Goal: Navigation & Orientation: Go to known website

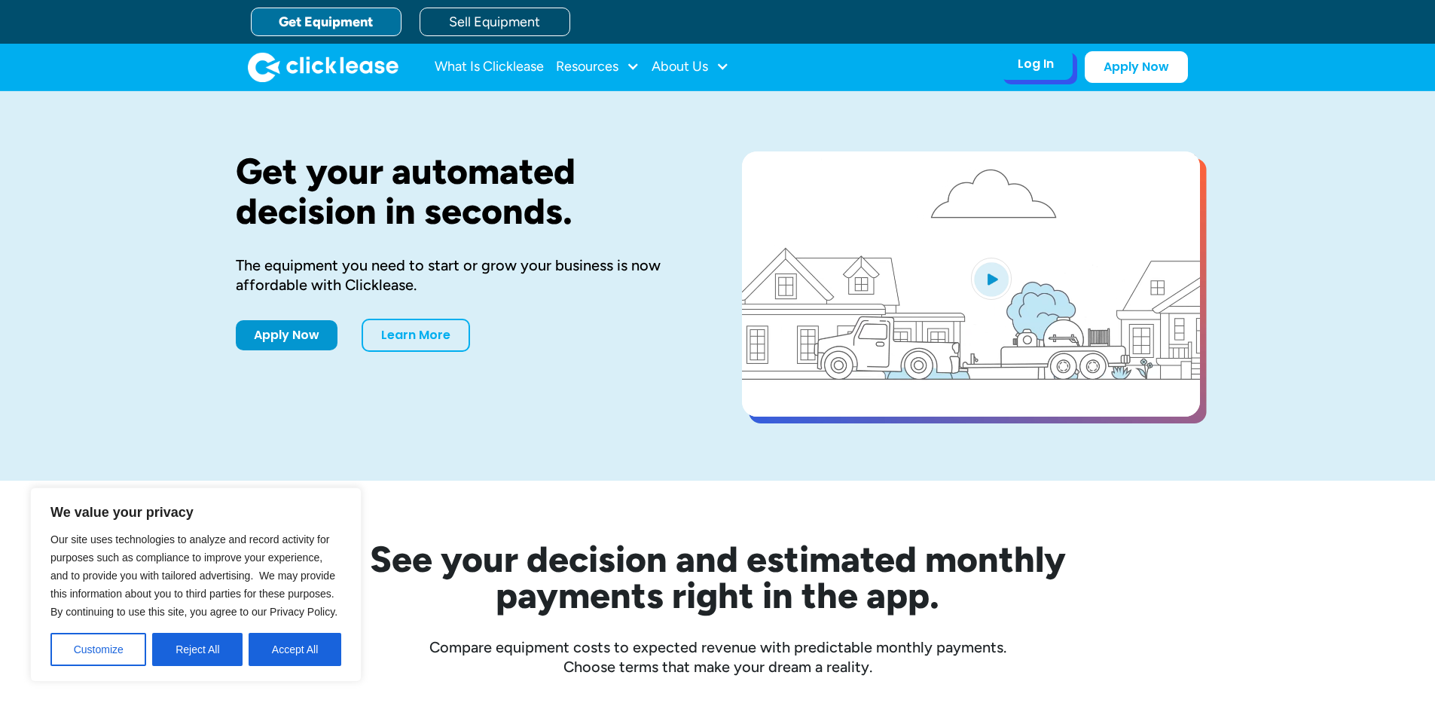
click at [1030, 57] on div "Log In" at bounding box center [1036, 63] width 36 height 15
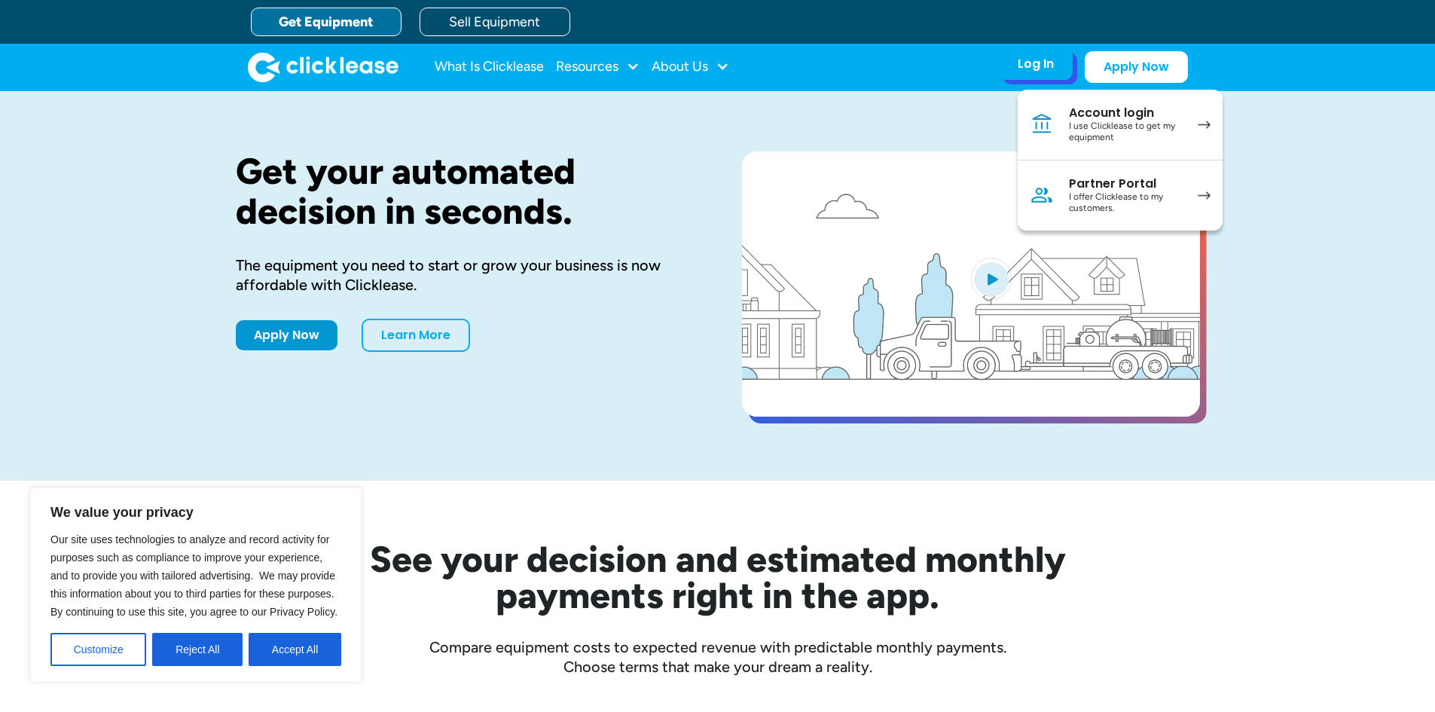
click at [1057, 124] on link "Account login I use Clicklease to get my equipment" at bounding box center [1120, 125] width 205 height 71
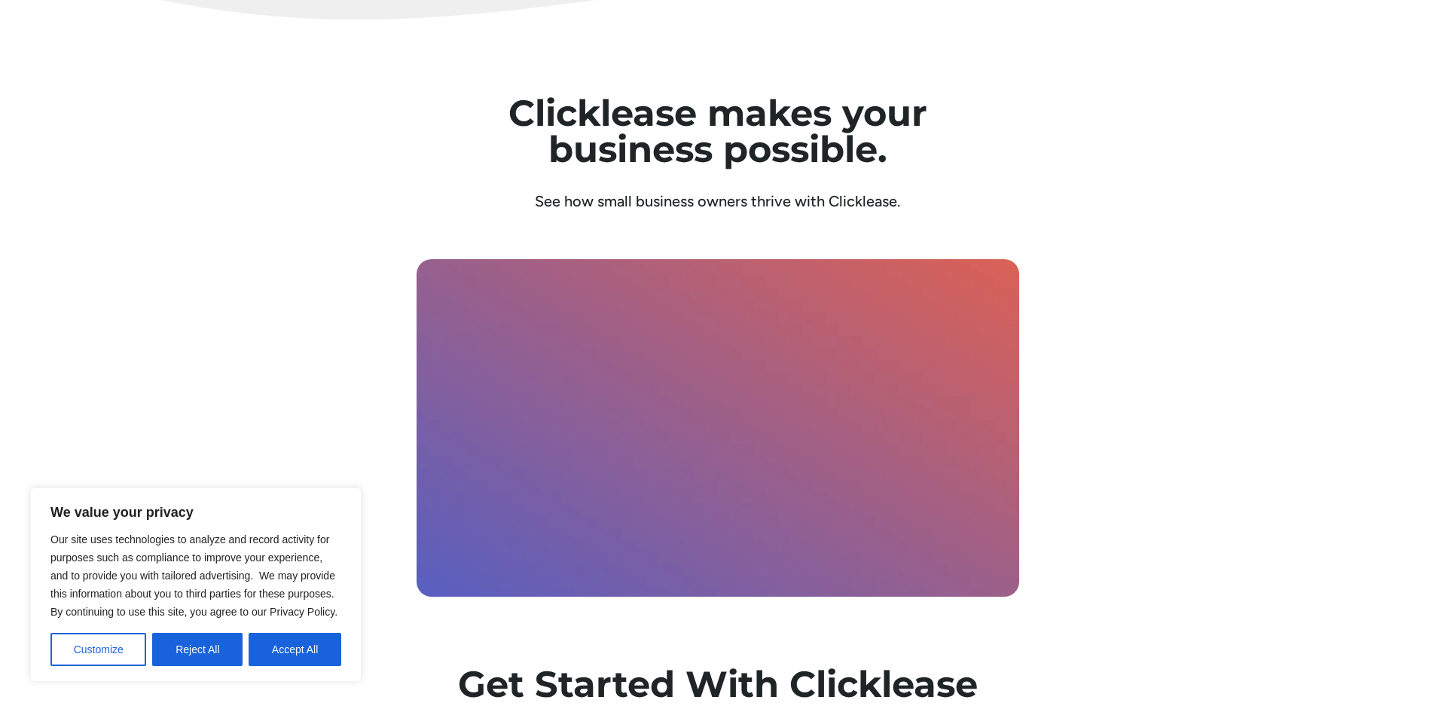
scroll to position [5290, 0]
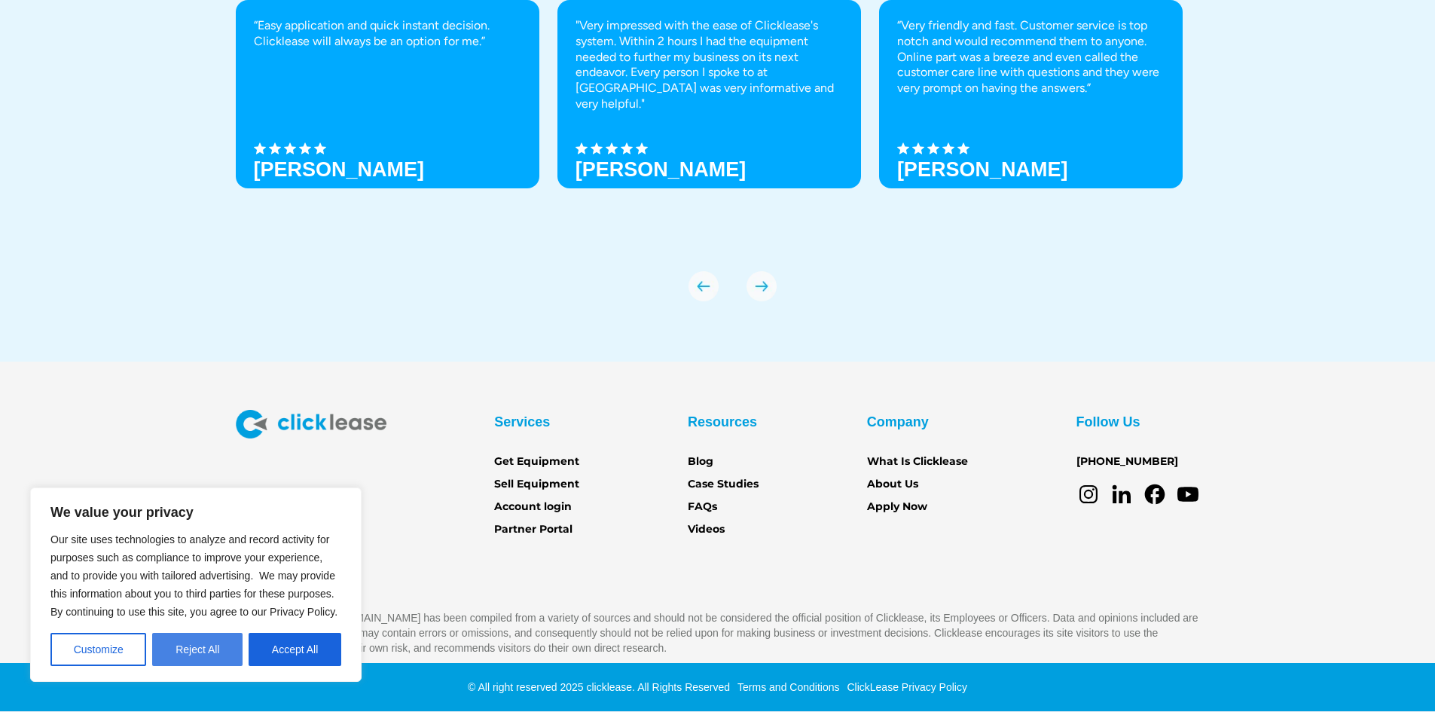
click at [183, 656] on button "Reject All" at bounding box center [197, 649] width 90 height 33
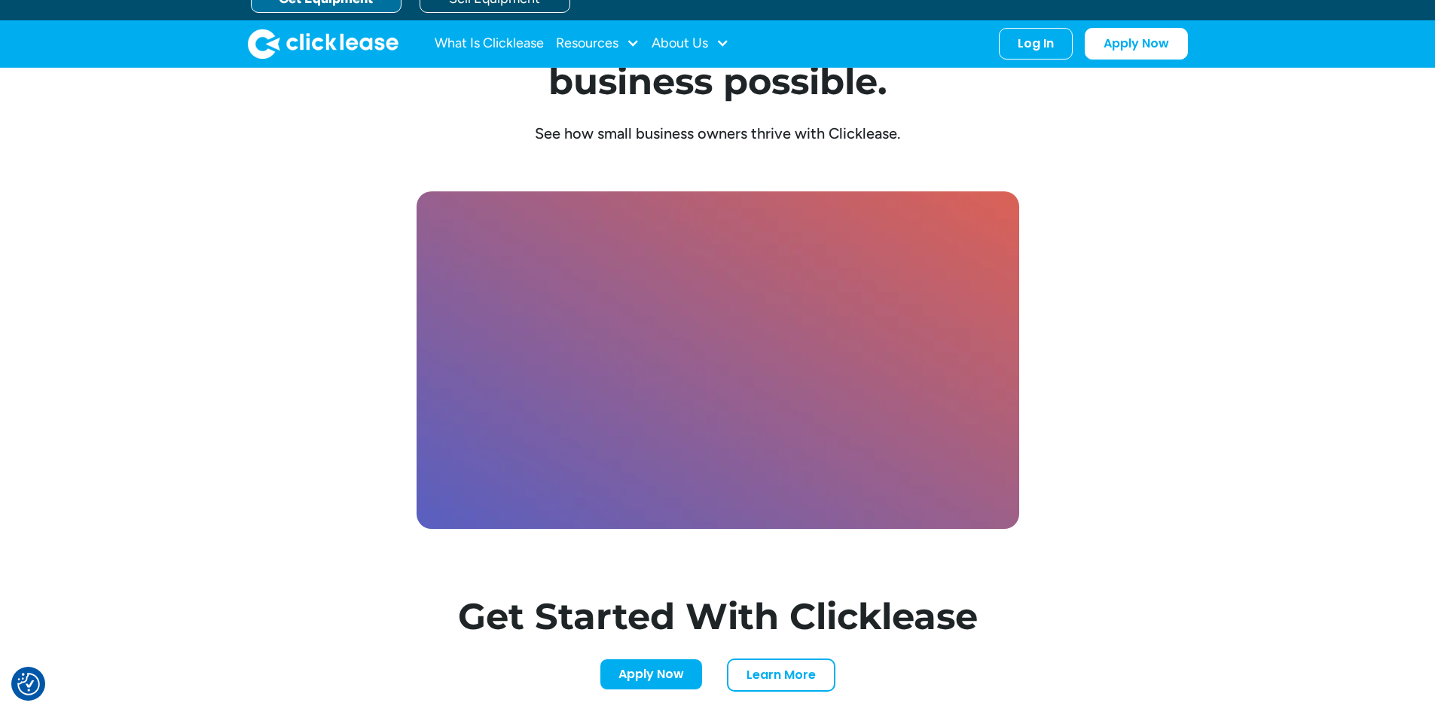
scroll to position [4235, 0]
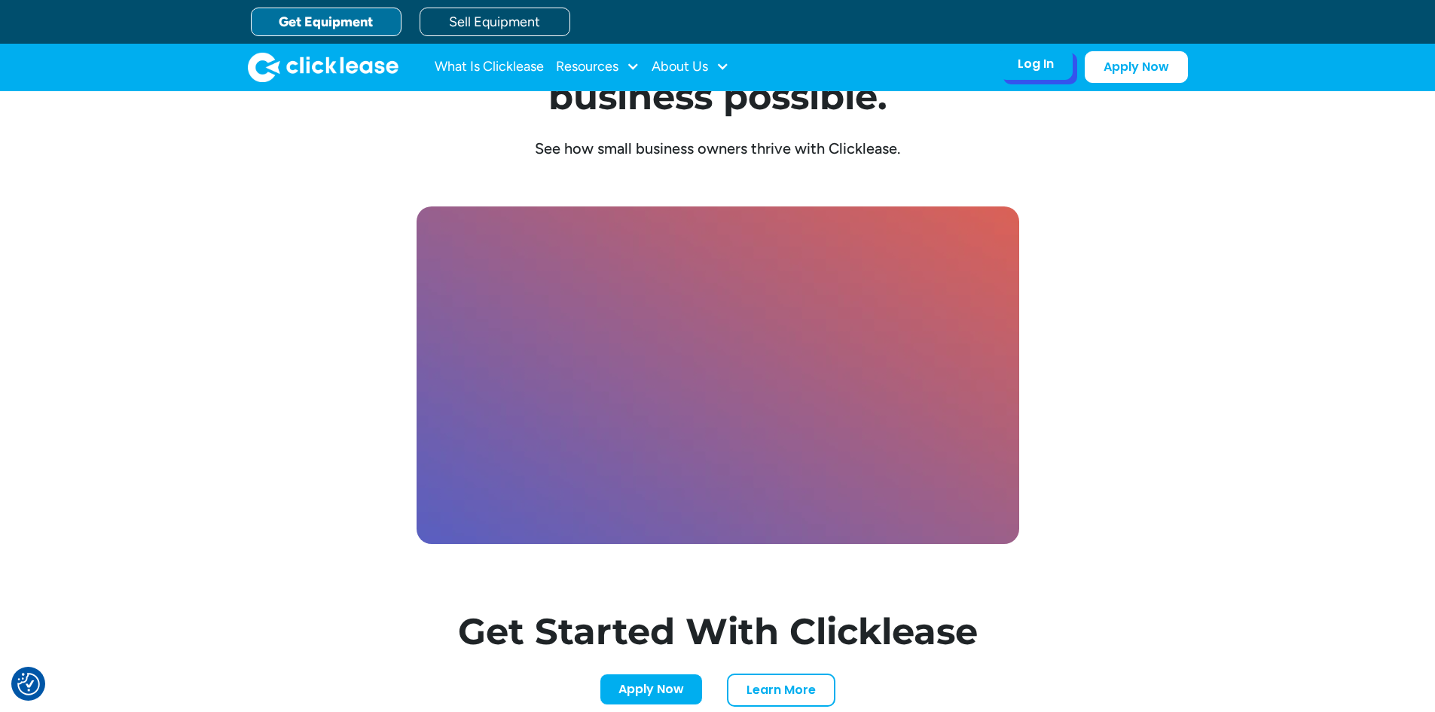
click at [1039, 69] on div "Log In" at bounding box center [1036, 63] width 36 height 15
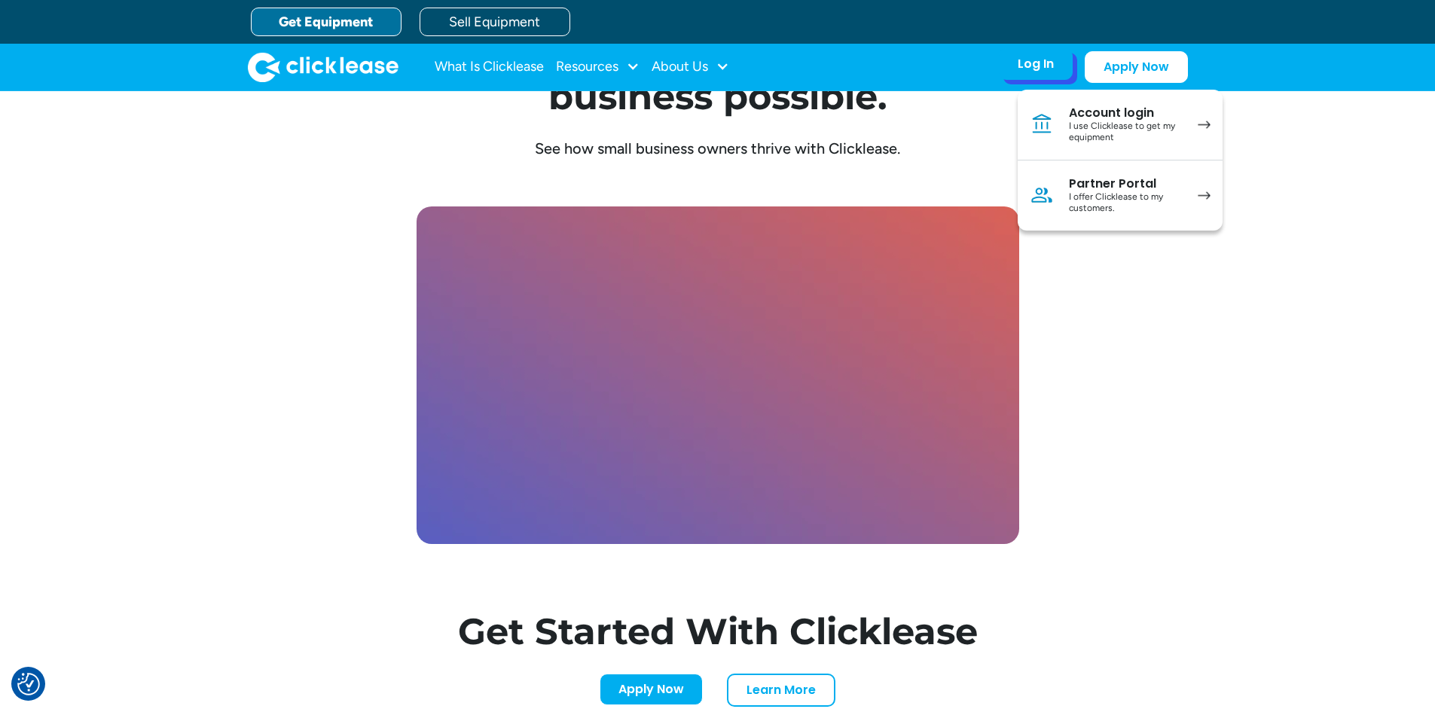
click at [1148, 116] on div "Account login" at bounding box center [1126, 112] width 114 height 15
